Goal: Information Seeking & Learning: Learn about a topic

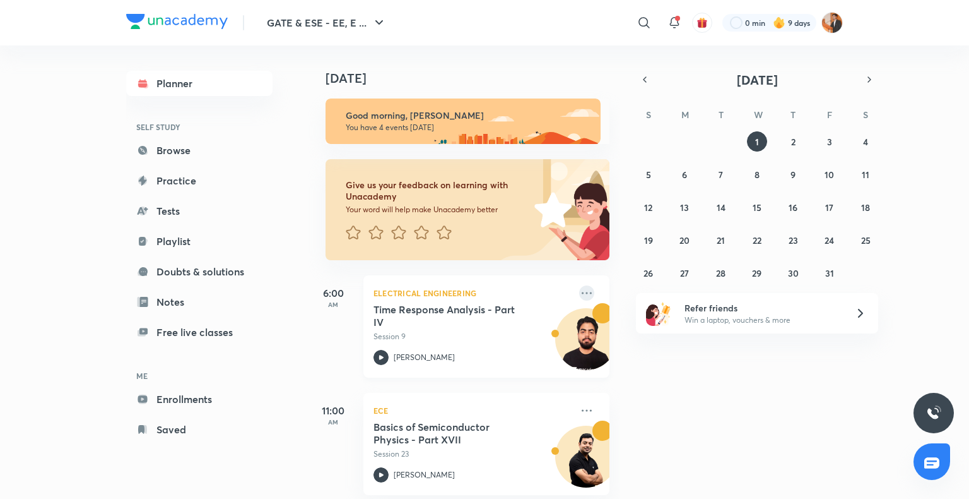
click at [579, 293] on icon at bounding box center [586, 292] width 15 height 15
click at [692, 428] on div "[DATE] Good morning, [PERSON_NAME] You have 4 events [DATE] Give us your feedba…" at bounding box center [637, 271] width 659 height 453
click at [579, 297] on icon at bounding box center [586, 292] width 15 height 15
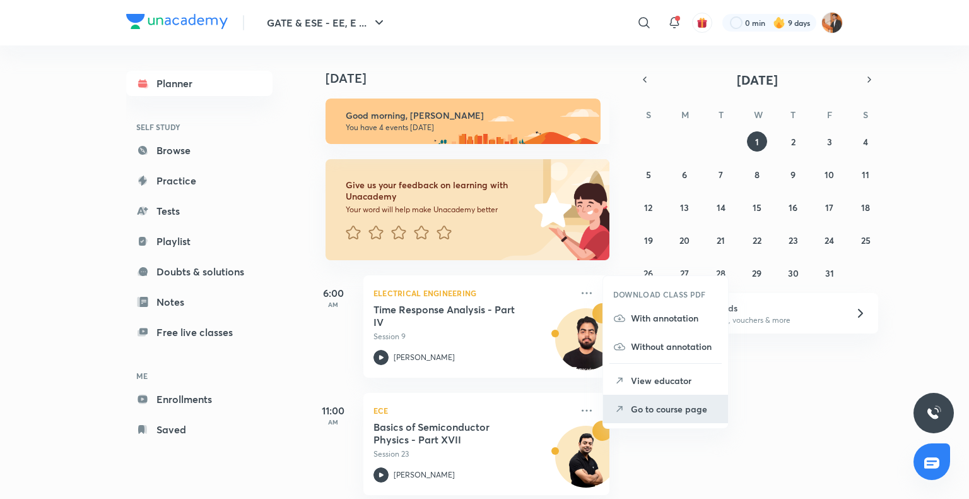
click at [624, 410] on icon at bounding box center [619, 409] width 13 height 13
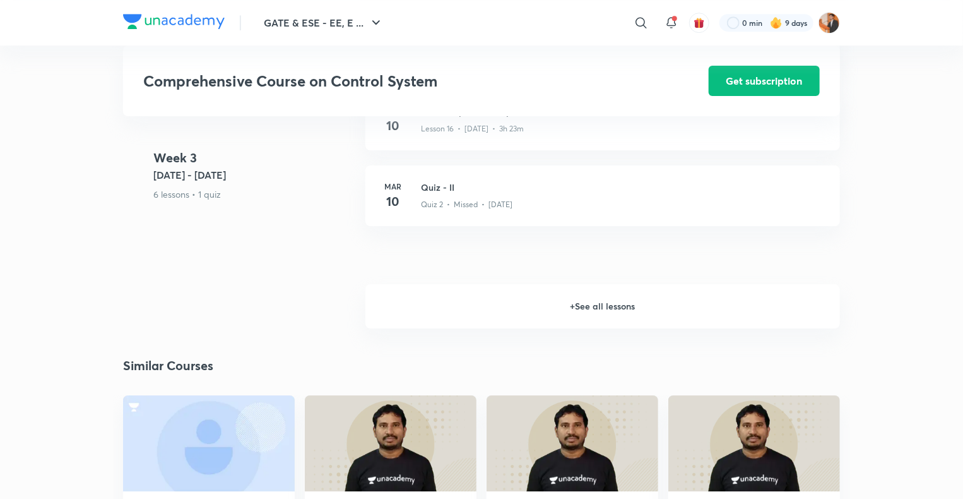
scroll to position [1977, 0]
click at [598, 306] on h6 "+ See all lessons" at bounding box center [602, 306] width 475 height 44
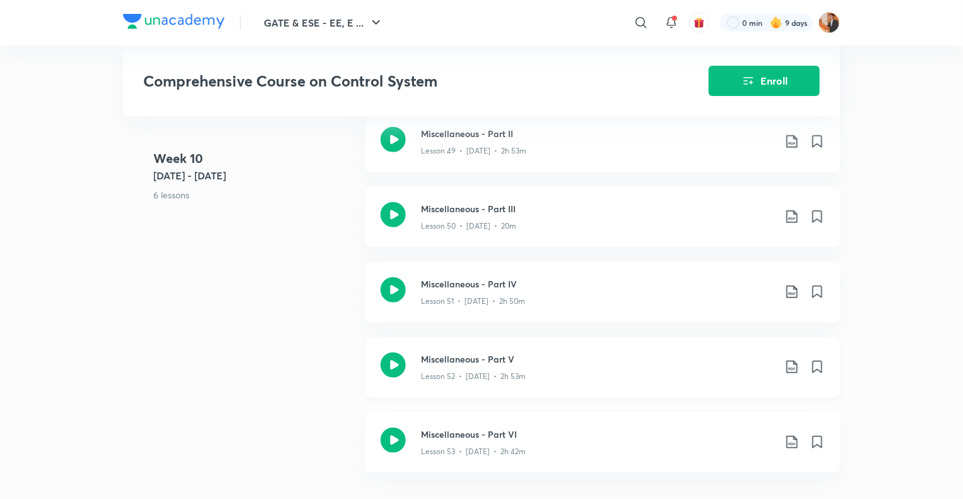
scroll to position [5276, 0]
click at [572, 366] on div "Lesson 52 • [DATE] • 2h 53m" at bounding box center [597, 374] width 353 height 16
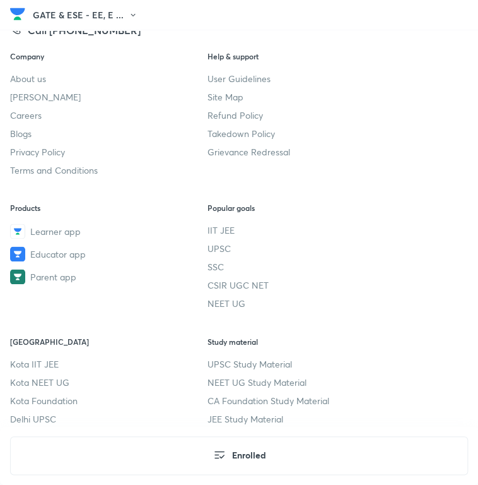
scroll to position [6242, 6]
